Goal: Information Seeking & Learning: Check status

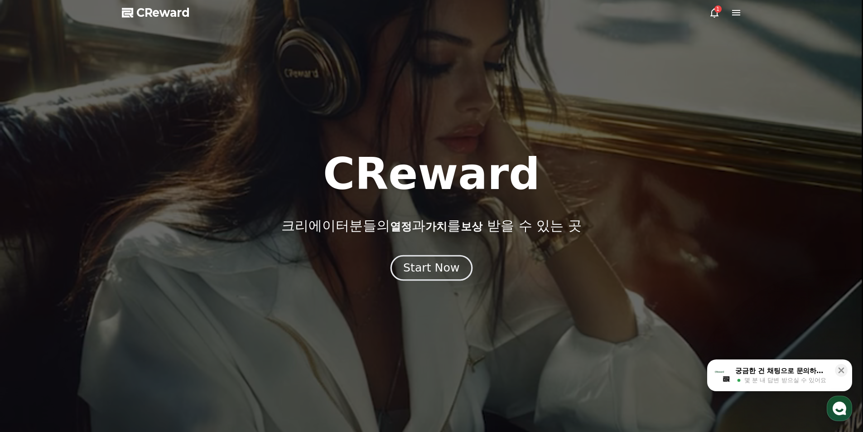
click at [432, 272] on div "Start Now" at bounding box center [431, 267] width 56 height 15
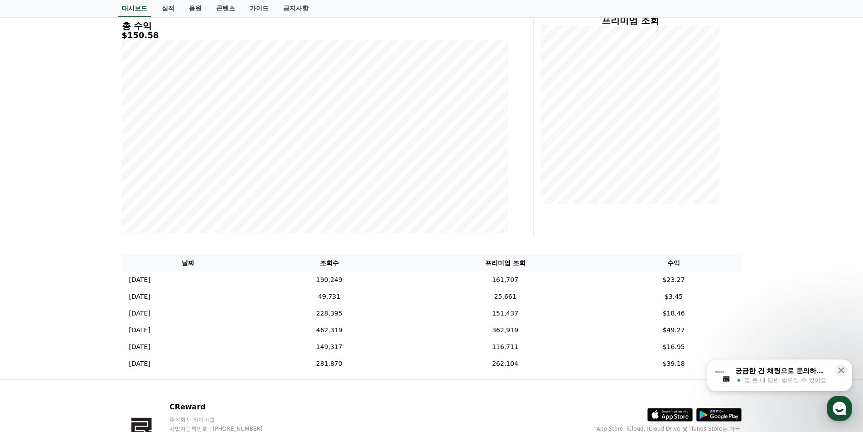
scroll to position [185, 0]
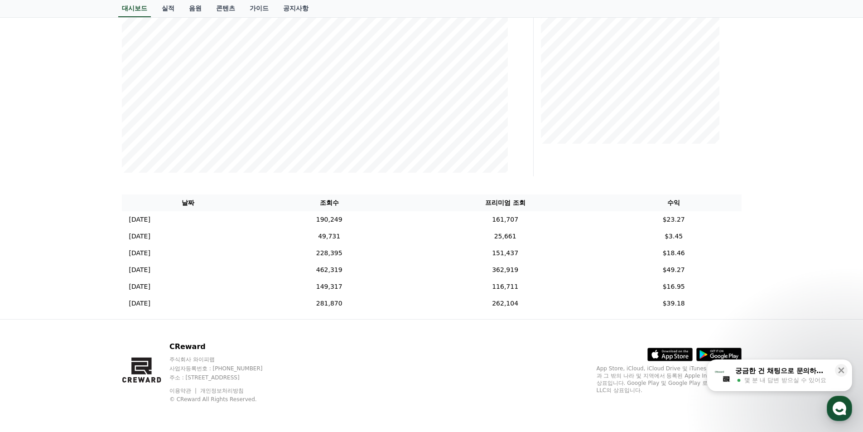
click at [806, 262] on div "**********" at bounding box center [431, 98] width 863 height 442
click at [199, 11] on link "음원" at bounding box center [195, 8] width 27 height 17
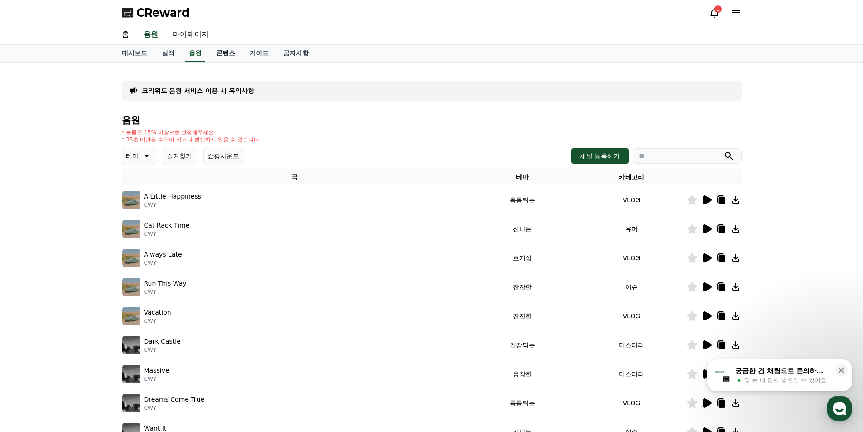
click at [225, 55] on link "콘텐츠" at bounding box center [226, 53] width 34 height 17
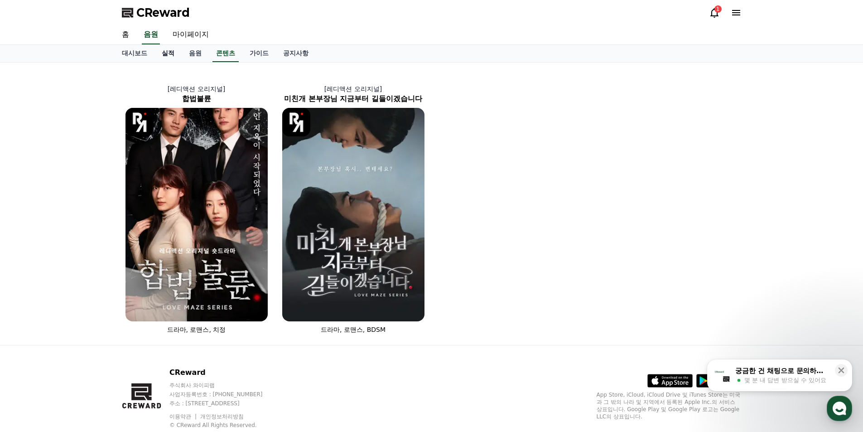
click at [169, 54] on link "실적" at bounding box center [168, 53] width 27 height 17
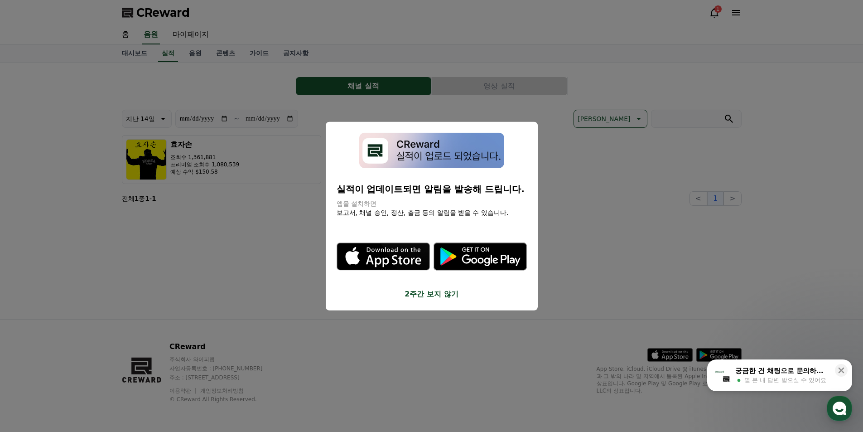
click at [443, 296] on button "2주간 보지 않기" at bounding box center [432, 294] width 190 height 11
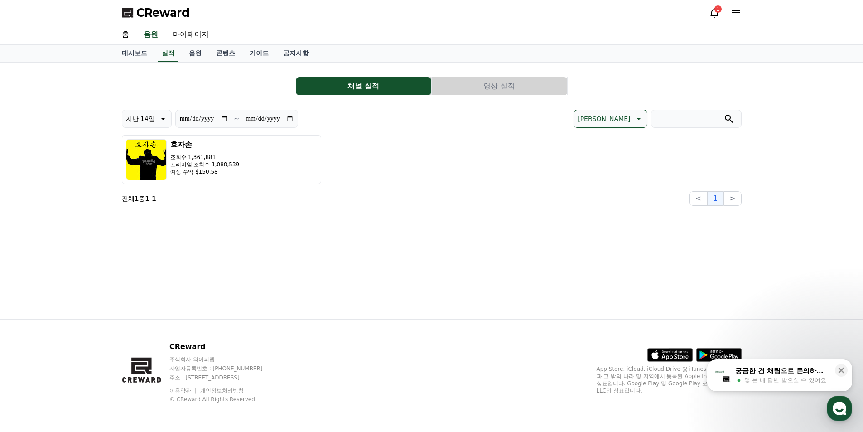
click at [514, 87] on button "영상 실적" at bounding box center [500, 86] width 136 height 18
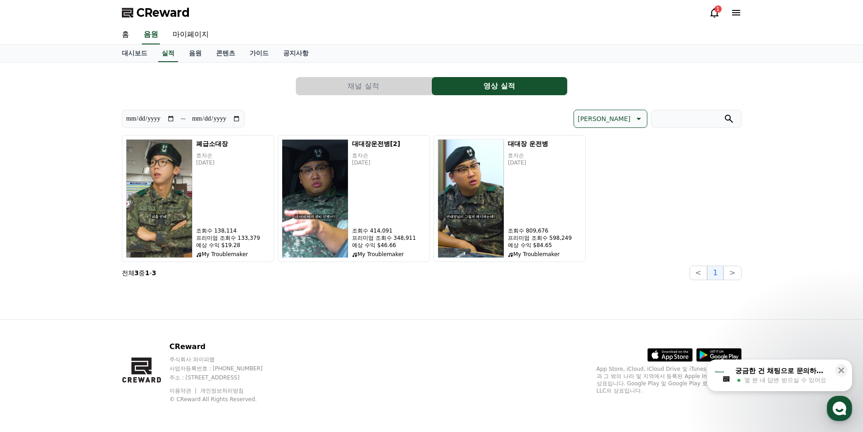
click at [408, 80] on button "채널 실적" at bounding box center [364, 86] width 136 height 18
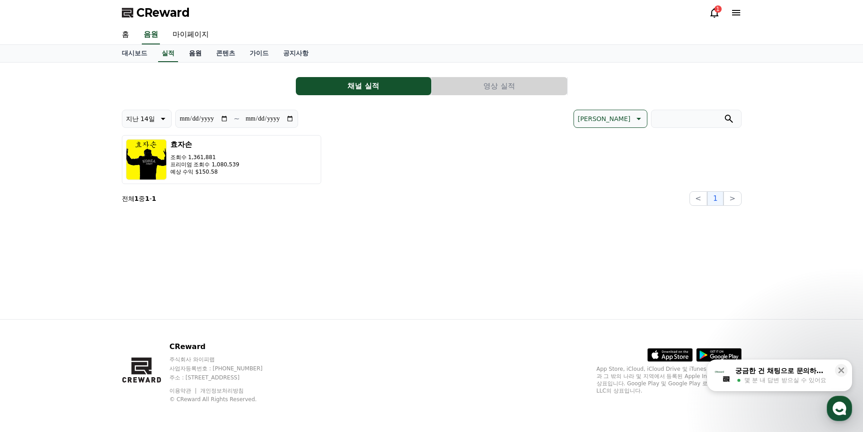
click at [196, 50] on link "음원" at bounding box center [195, 53] width 27 height 17
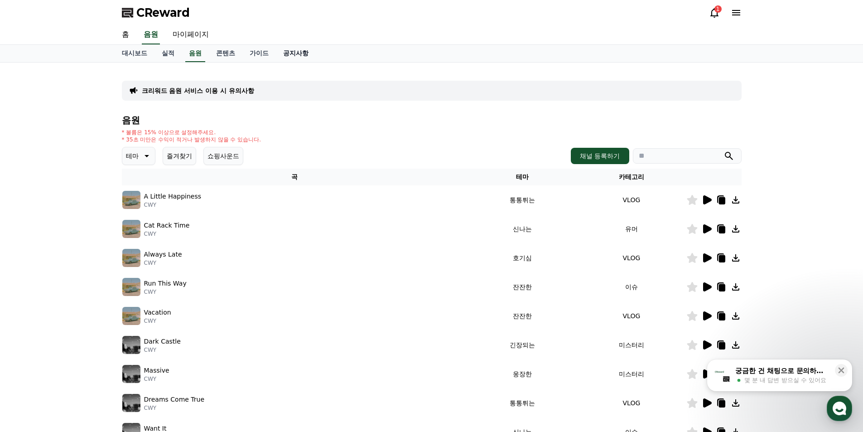
click at [286, 52] on link "공지사항" at bounding box center [296, 53] width 40 height 17
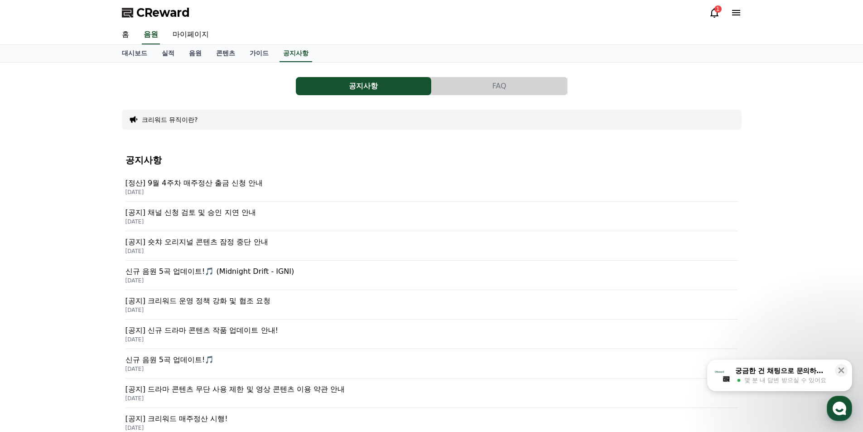
click at [249, 186] on p "[정산] 9월 4주차 매주정산 출금 신청 안내" at bounding box center [432, 183] width 613 height 11
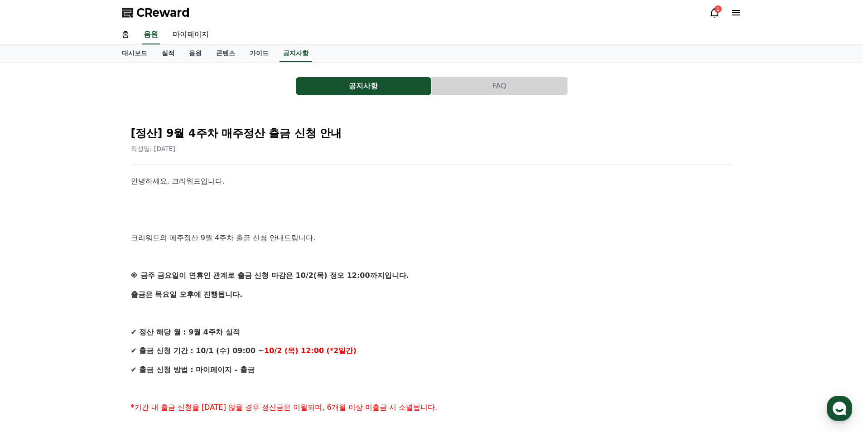
click at [164, 55] on link "실적" at bounding box center [168, 53] width 27 height 17
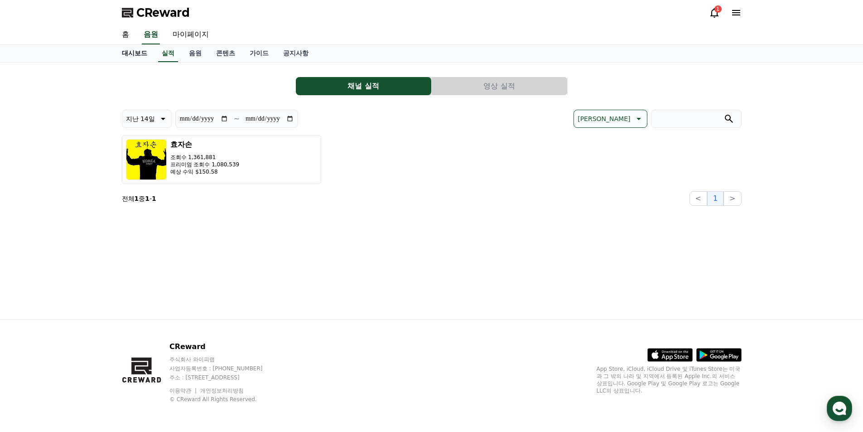
click at [134, 55] on link "대시보드" at bounding box center [135, 53] width 40 height 17
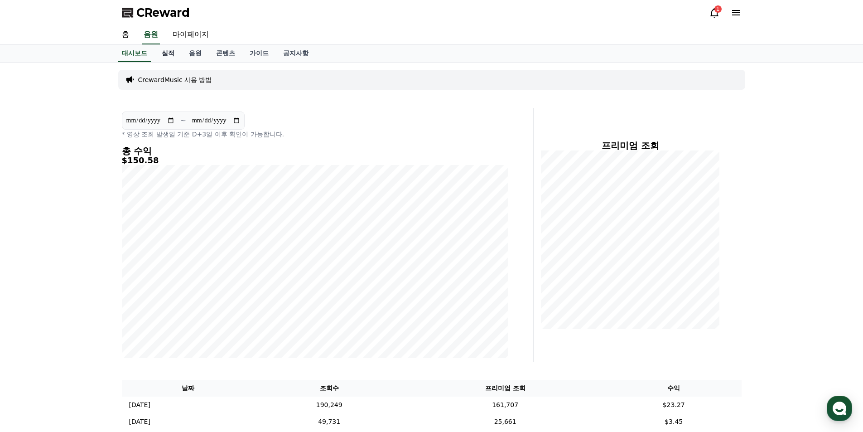
click at [168, 53] on link "실적" at bounding box center [168, 53] width 27 height 17
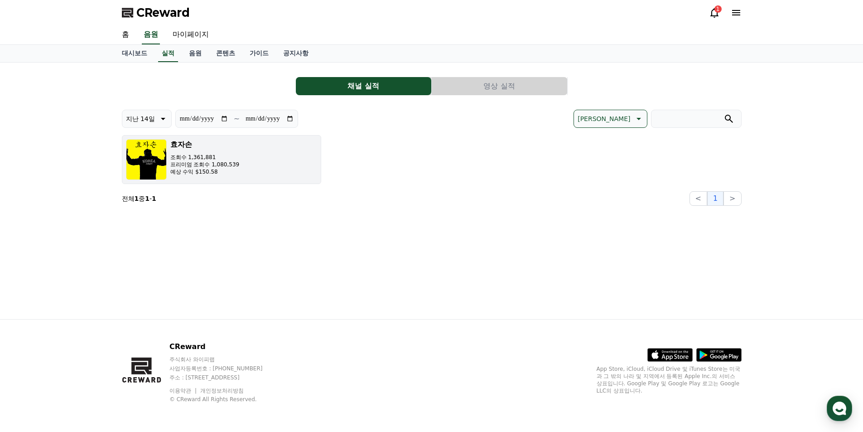
drag, startPoint x: 234, startPoint y: 191, endPoint x: 234, endPoint y: 184, distance: 7.3
click at [235, 190] on div "**********" at bounding box center [432, 158] width 620 height 96
click at [230, 171] on p "예상 수익 $150.58" at bounding box center [204, 171] width 69 height 7
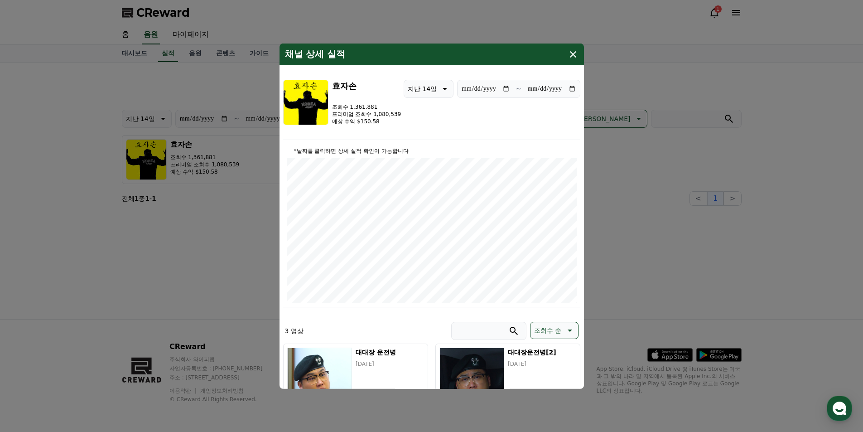
scroll to position [238, 0]
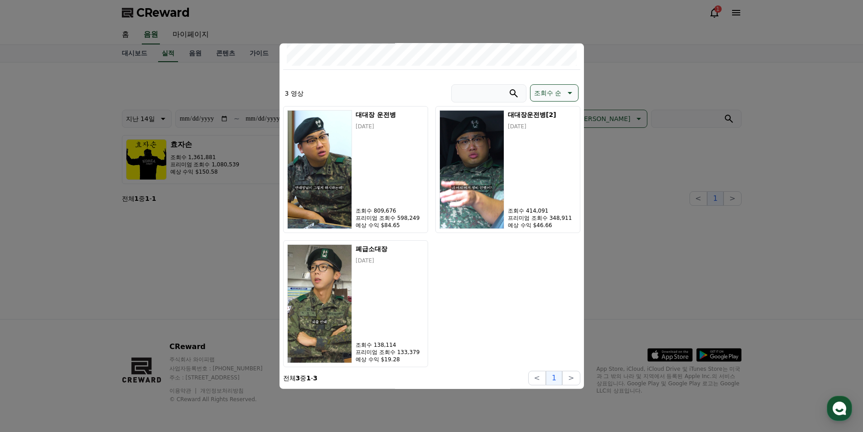
click at [667, 87] on button "close modal" at bounding box center [431, 216] width 863 height 432
